Goal: Task Accomplishment & Management: Use online tool/utility

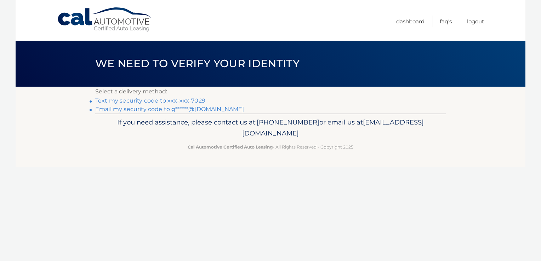
click at [167, 111] on link "Email my security code to g******@[DOMAIN_NAME]" at bounding box center [169, 109] width 149 height 7
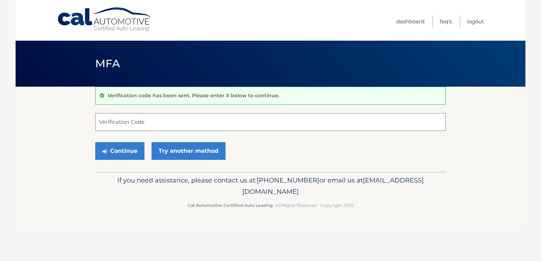
click at [161, 124] on input "Verification Code" at bounding box center [270, 122] width 350 height 18
type input "137185"
click at [127, 153] on button "Continue" at bounding box center [119, 151] width 49 height 18
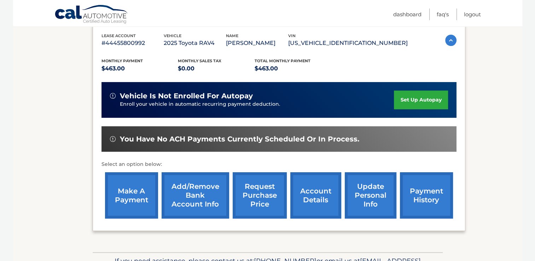
scroll to position [124, 0]
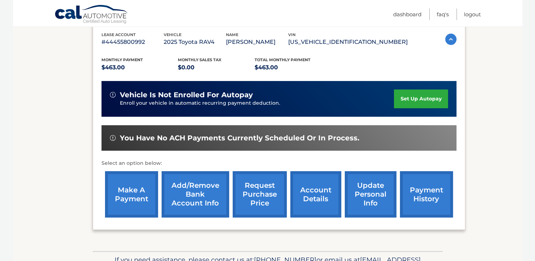
click at [124, 194] on link "make a payment" at bounding box center [131, 194] width 53 height 46
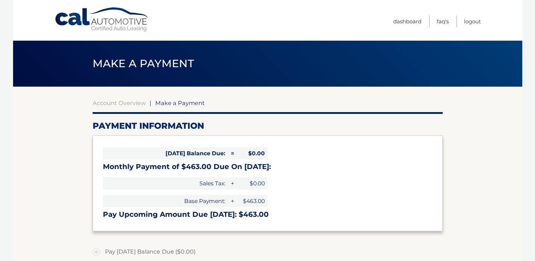
select select "OWMzZTJmZmItYzI0Zi00YTU3LWIwMDMtYjNmZTkzMjA1NTFl"
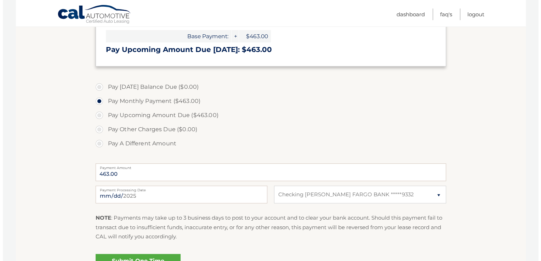
scroll to position [179, 0]
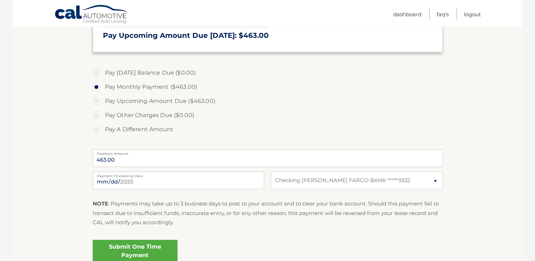
click at [146, 247] on link "Submit One Time Payment" at bounding box center [135, 251] width 85 height 23
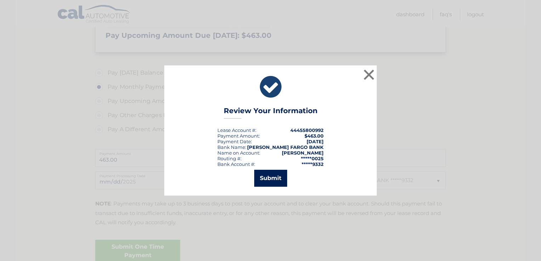
click at [264, 175] on button "Submit" at bounding box center [270, 178] width 33 height 17
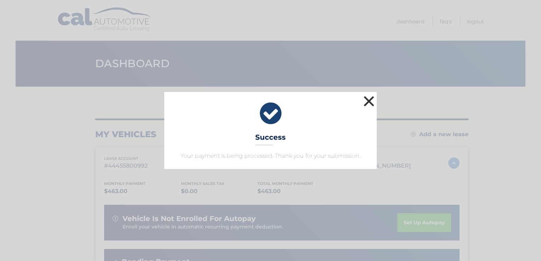
click at [368, 102] on button "×" at bounding box center [369, 101] width 14 height 14
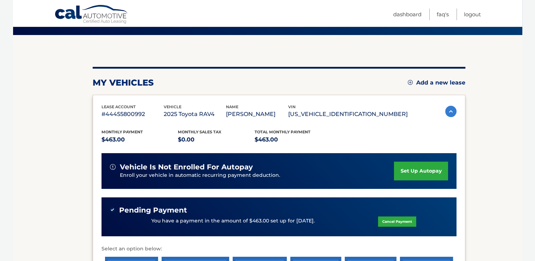
scroll to position [44, 0]
